Goal: Information Seeking & Learning: Learn about a topic

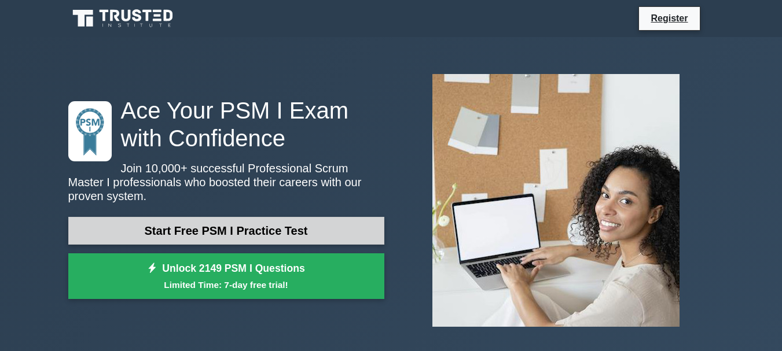
click at [275, 225] on link "Start Free PSM I Practice Test" at bounding box center [226, 231] width 316 height 28
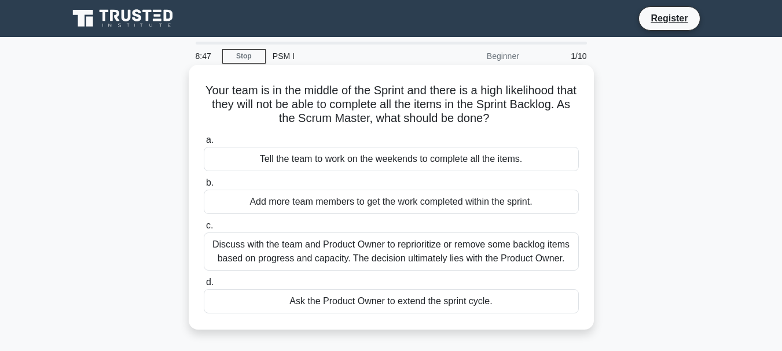
click at [313, 250] on div "Discuss with the team and Product Owner to reprioritize or remove some backlog …" at bounding box center [391, 252] width 375 height 38
click at [204, 230] on input "c. Discuss with the team and Product Owner to reprioritize or remove some backl…" at bounding box center [204, 226] width 0 height 8
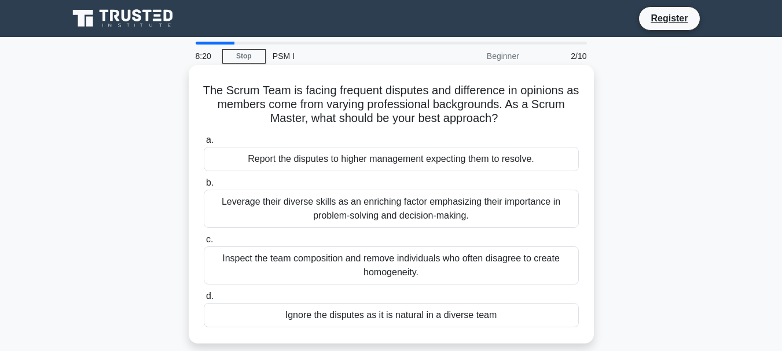
click at [316, 208] on div "Leverage their diverse skills as an enriching factor emphasizing their importan…" at bounding box center [391, 209] width 375 height 38
click at [204, 187] on input "b. Leverage their diverse skills as an enriching factor emphasizing their impor…" at bounding box center [204, 183] width 0 height 8
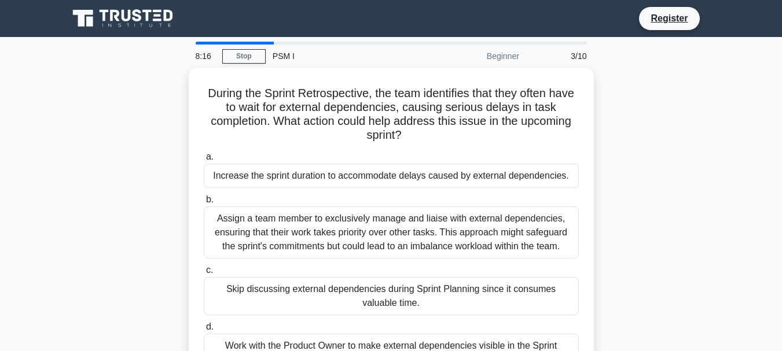
scroll to position [58, 0]
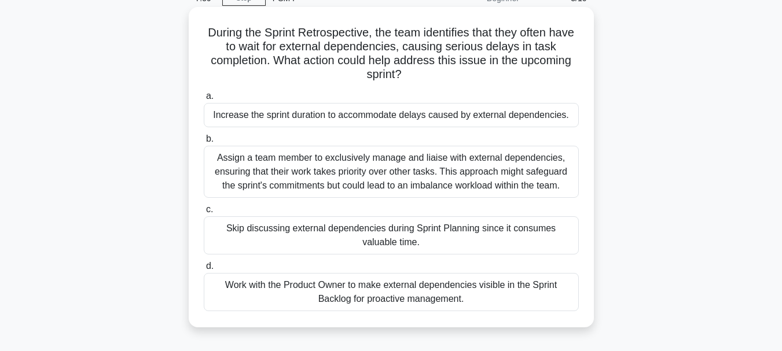
click at [370, 292] on div "Work with the Product Owner to make external dependencies visible in the Sprint…" at bounding box center [391, 292] width 375 height 38
click at [204, 270] on input "d. Work with the Product Owner to make external dependencies visible in the Spr…" at bounding box center [204, 267] width 0 height 8
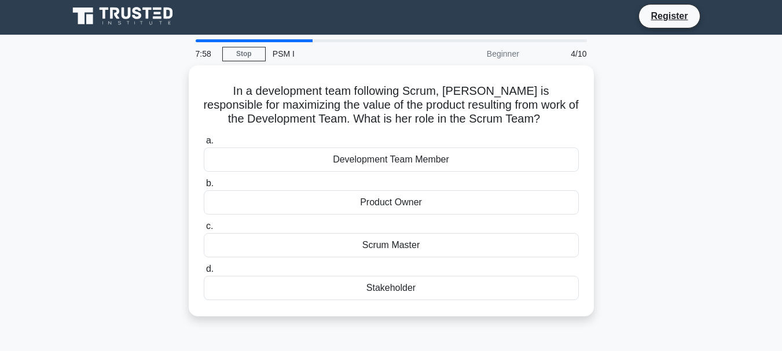
scroll to position [0, 0]
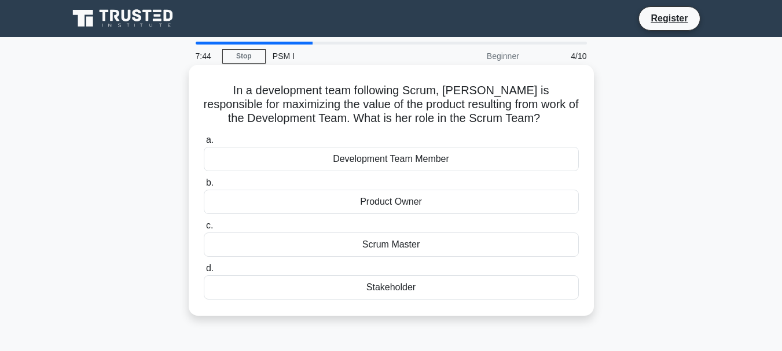
click at [343, 202] on div "Product Owner" at bounding box center [391, 202] width 375 height 24
click at [204, 187] on input "b. Product Owner" at bounding box center [204, 183] width 0 height 8
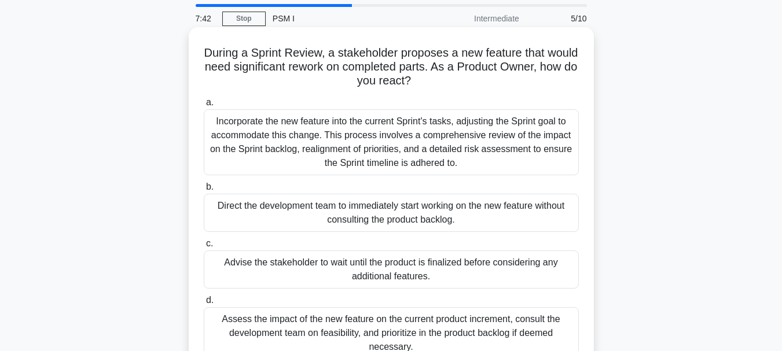
scroll to position [58, 0]
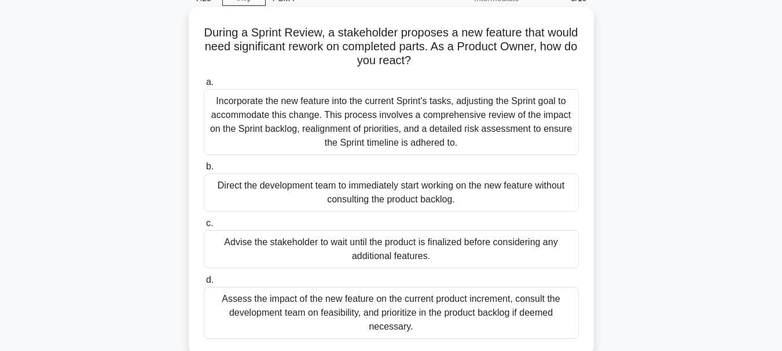
click at [384, 310] on div "Assess the impact of the new feature on the current product increment, consult …" at bounding box center [391, 313] width 375 height 52
click at [204, 284] on input "d. Assess the impact of the new feature on the current product increment, consu…" at bounding box center [204, 281] width 0 height 8
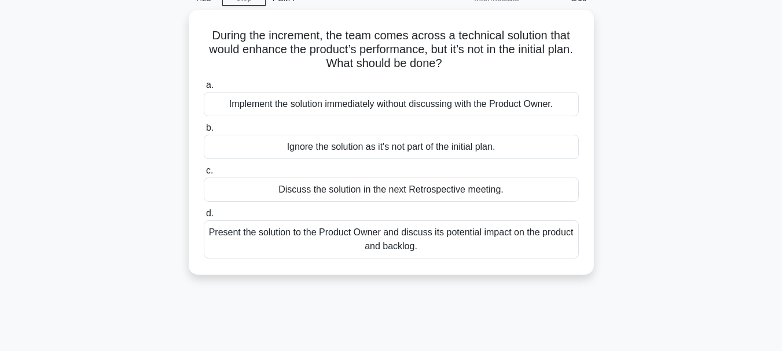
scroll to position [0, 0]
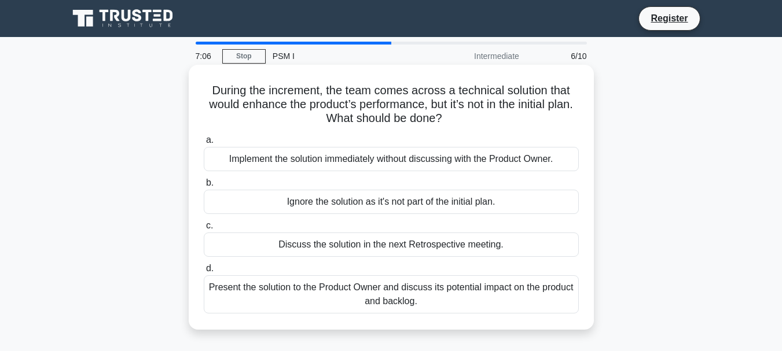
click at [314, 294] on div "Present the solution to the Product Owner and discuss its potential impact on t…" at bounding box center [391, 295] width 375 height 38
click at [204, 273] on input "d. Present the solution to the Product Owner and discuss its potential impact o…" at bounding box center [204, 269] width 0 height 8
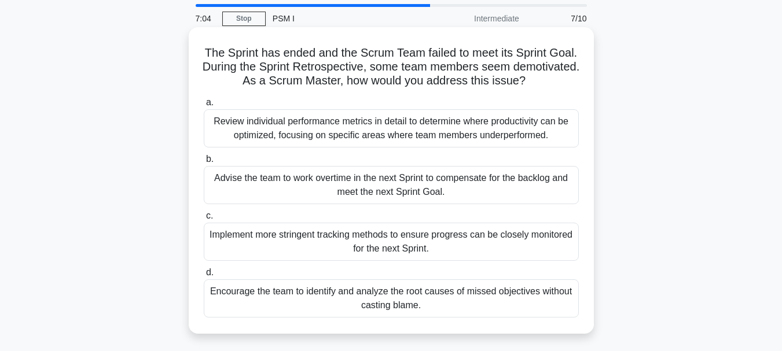
scroll to position [58, 0]
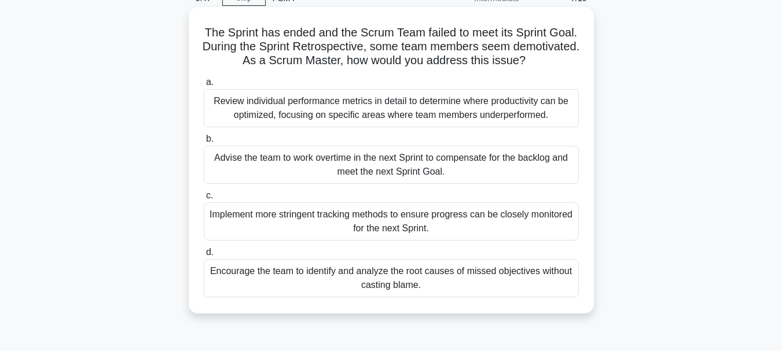
click at [390, 278] on div "Encourage the team to identify and analyze the root causes of missed objectives…" at bounding box center [391, 278] width 375 height 38
click at [204, 256] on input "d. Encourage the team to identify and analyze the root causes of missed objecti…" at bounding box center [204, 253] width 0 height 8
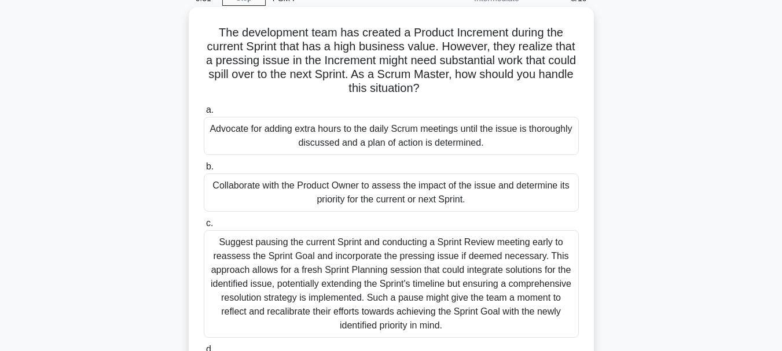
click at [332, 191] on div "Collaborate with the Product Owner to assess the impact of the issue and determ…" at bounding box center [391, 193] width 375 height 38
click at [204, 171] on input "b. Collaborate with the Product Owner to assess the impact of the issue and det…" at bounding box center [204, 167] width 0 height 8
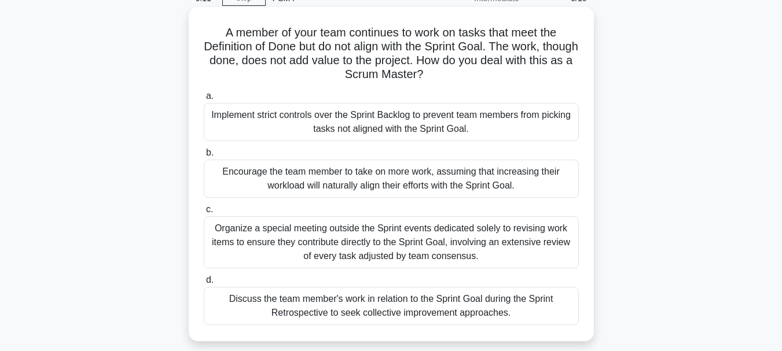
click at [297, 310] on div "Discuss the team member's work in relation to the Sprint Goal during the Sprint…" at bounding box center [391, 306] width 375 height 38
click at [204, 284] on input "d. Discuss the team member's work in relation to the Sprint Goal during the Spr…" at bounding box center [204, 281] width 0 height 8
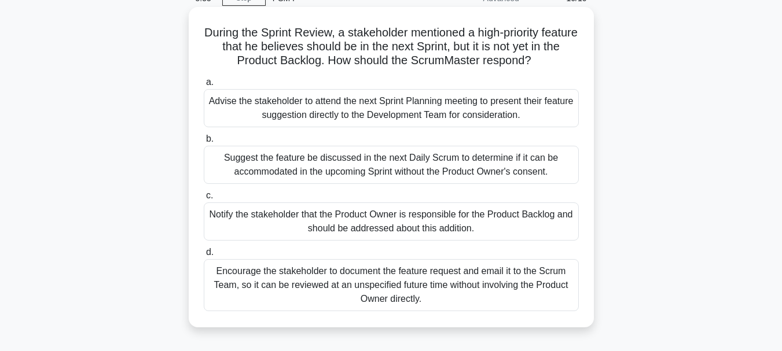
click at [298, 216] on div "Notify the stakeholder that the Product Owner is responsible for the Product Ba…" at bounding box center [391, 222] width 375 height 38
click at [204, 200] on input "c. Notify the stakeholder that the Product Owner is responsible for the Product…" at bounding box center [204, 196] width 0 height 8
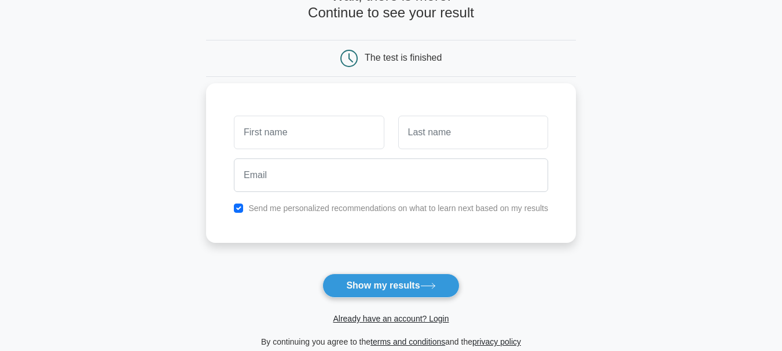
scroll to position [58, 0]
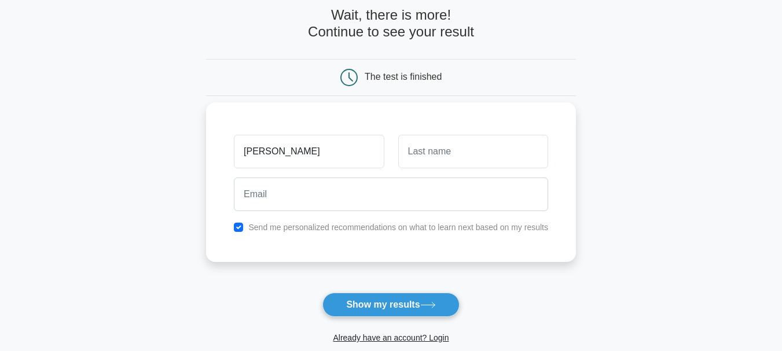
type input "[PERSON_NAME]"
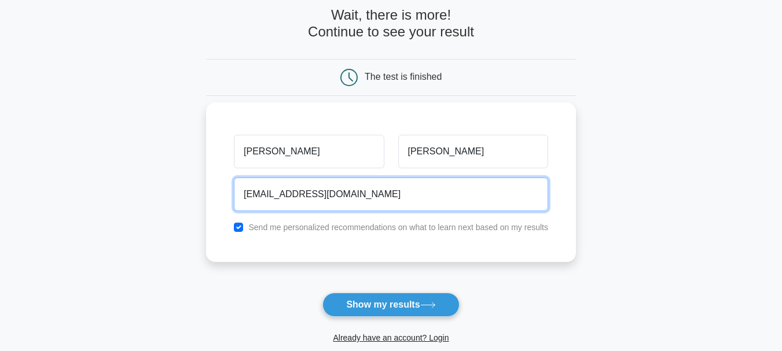
click at [269, 196] on input "[EMAIL_ADDRESS][DOMAIN_NAME]" at bounding box center [391, 195] width 314 height 34
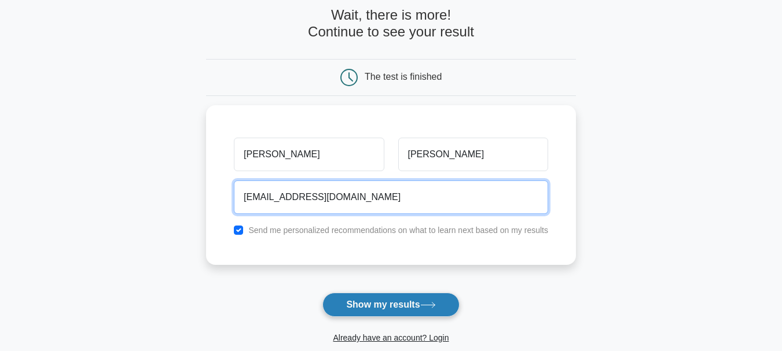
type input "[EMAIL_ADDRESS][DOMAIN_NAME]"
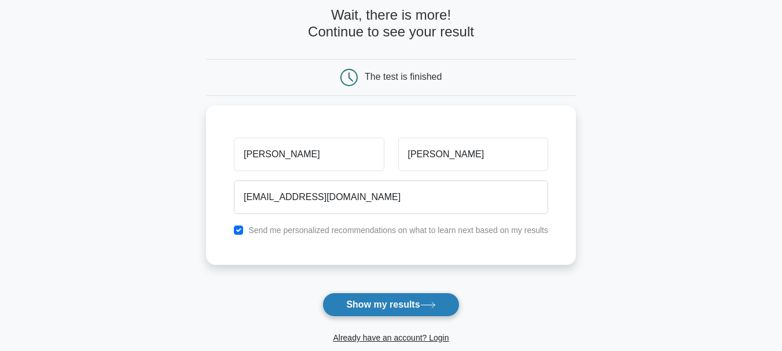
click at [373, 303] on button "Show my results" at bounding box center [390, 305] width 137 height 24
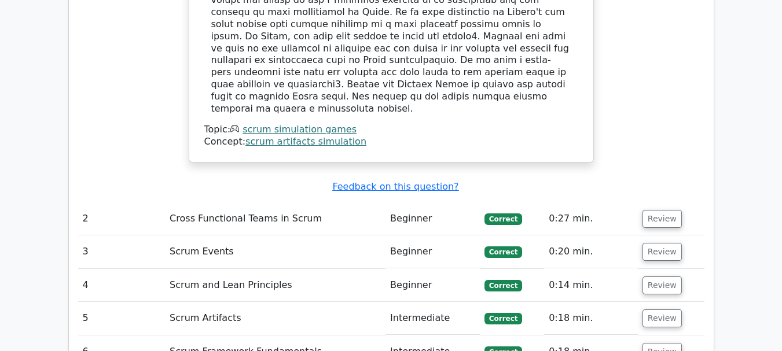
scroll to position [1505, 0]
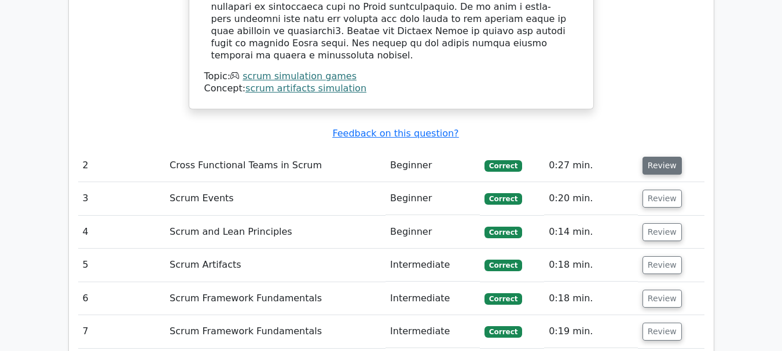
click at [660, 157] on button "Review" at bounding box center [662, 166] width 39 height 18
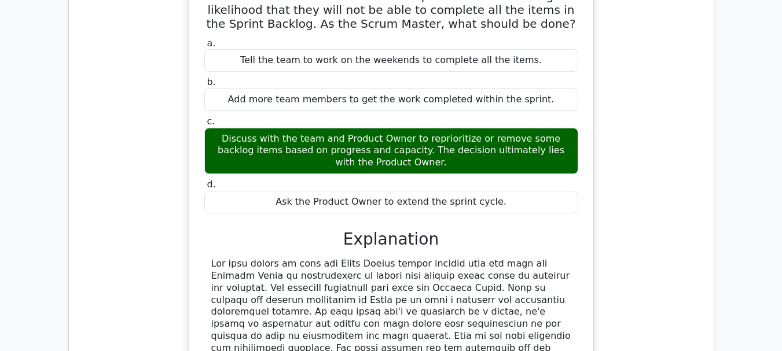
scroll to position [1100, 0]
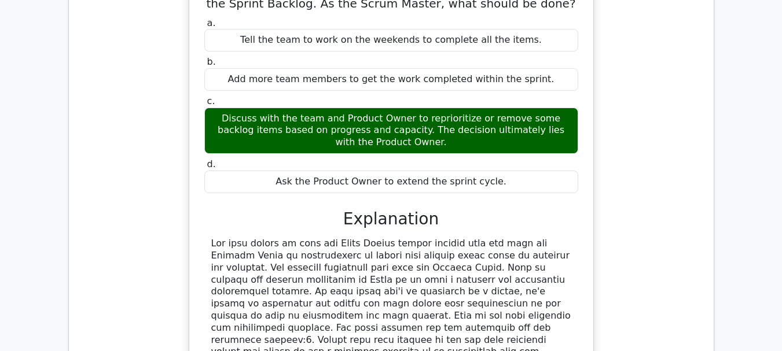
drag, startPoint x: 617, startPoint y: 149, endPoint x: 660, endPoint y: 163, distance: 45.6
click at [660, 163] on div "Your team is in the middle of the Sprint and there is a high likelihood that th…" at bounding box center [391, 239] width 626 height 579
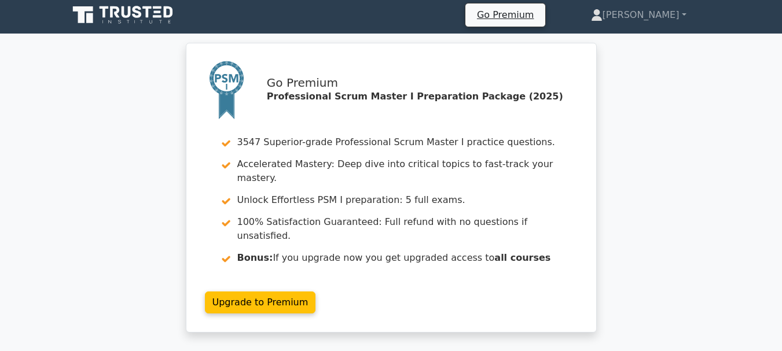
scroll to position [0, 0]
